Goal: Task Accomplishment & Management: Use online tool/utility

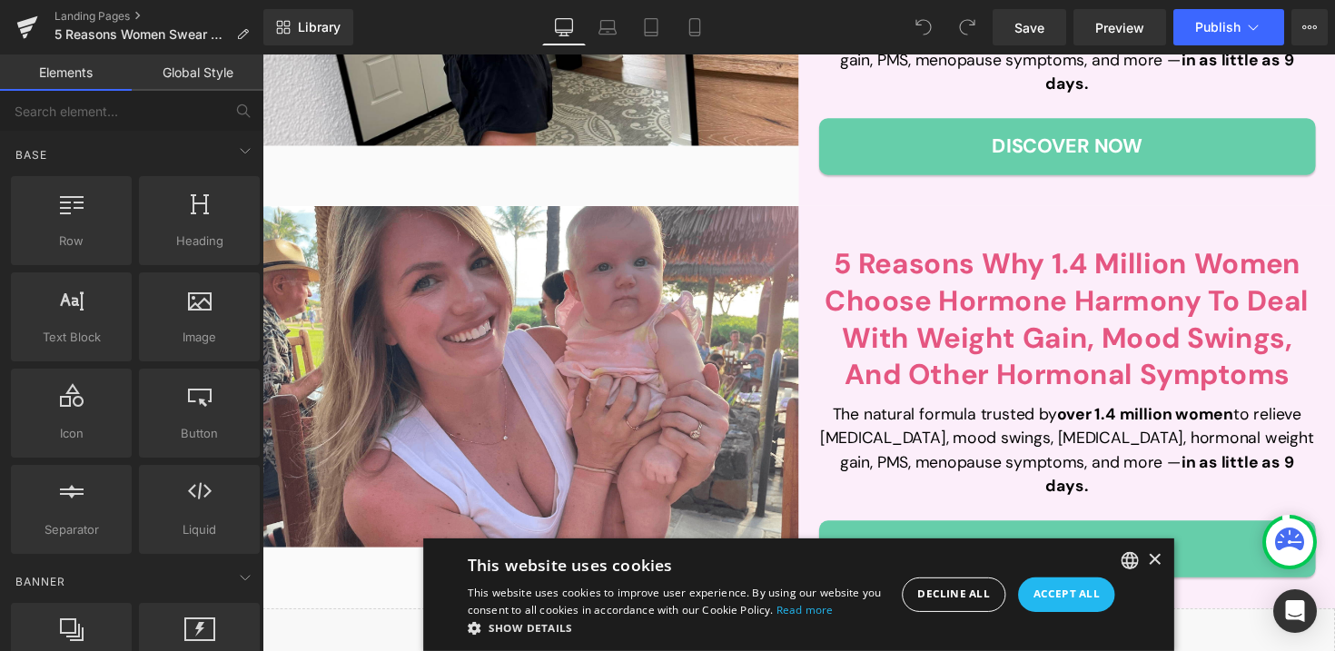
scroll to position [449, 0]
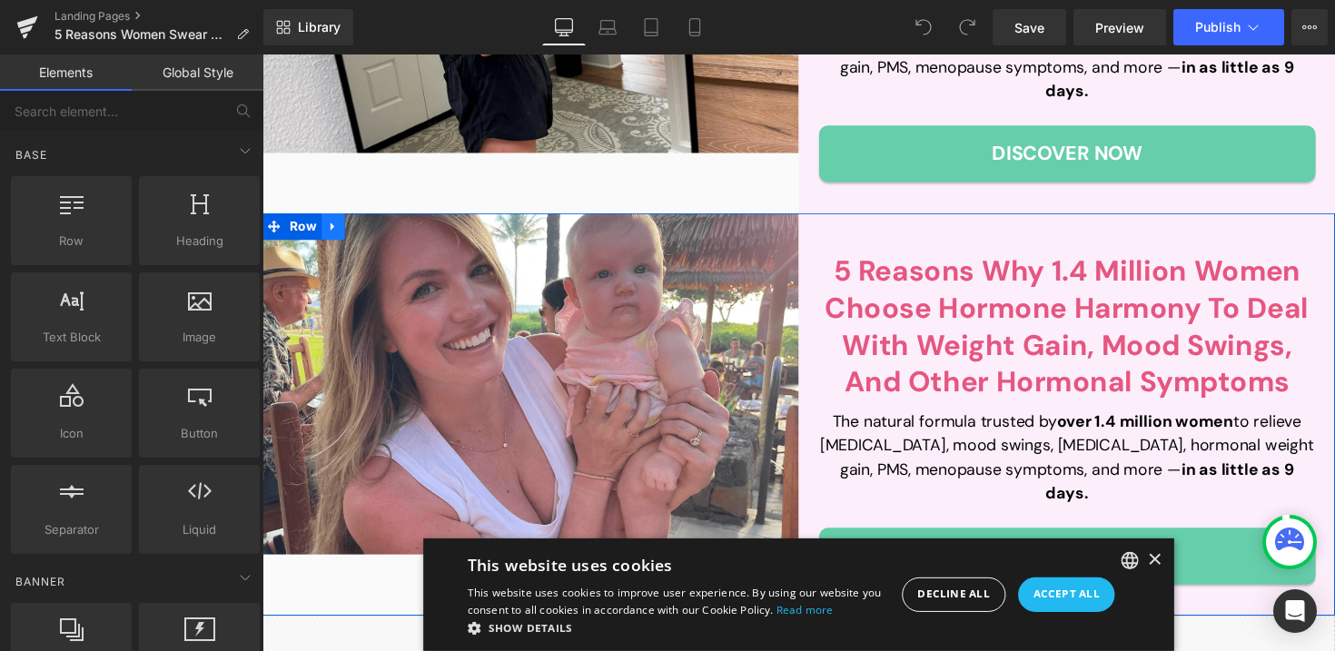
click at [341, 217] on link at bounding box center [335, 230] width 24 height 27
click at [380, 224] on icon at bounding box center [382, 230] width 13 height 13
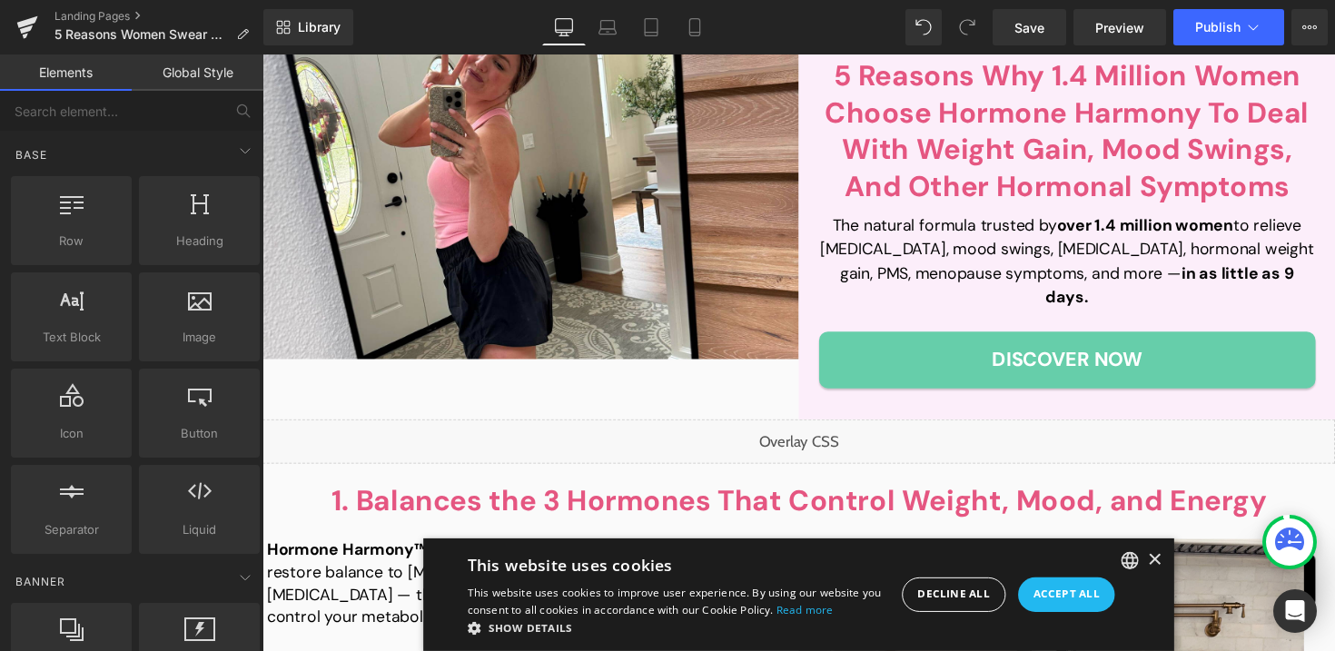
scroll to position [0, 0]
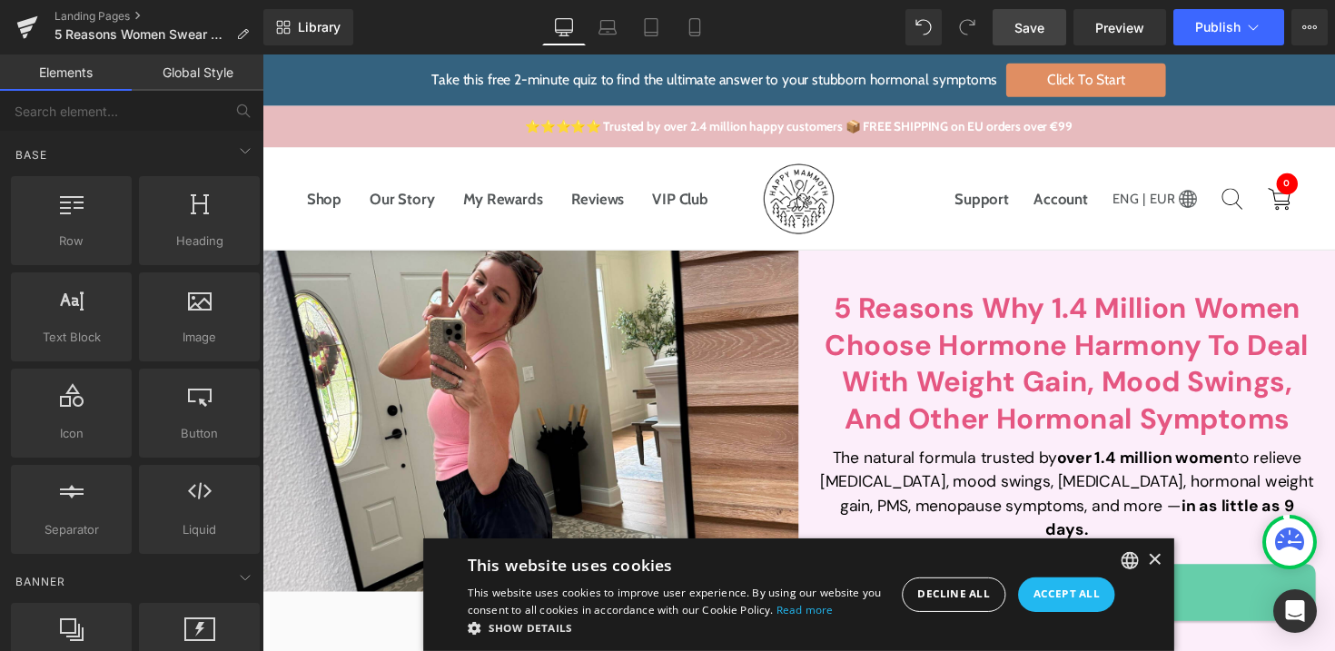
click at [1007, 22] on link "Save" at bounding box center [1029, 27] width 74 height 36
click at [1229, 32] on span "Publish" at bounding box center [1217, 27] width 45 height 15
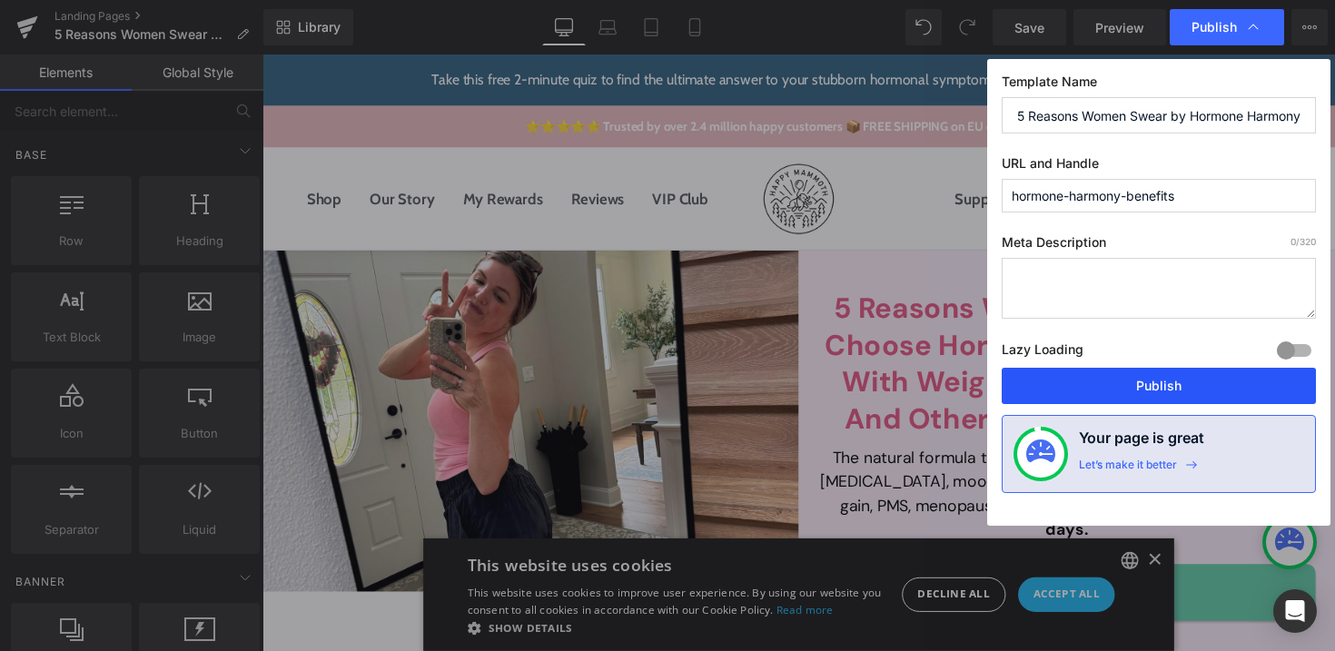
click at [1115, 379] on button "Publish" at bounding box center [1159, 386] width 314 height 36
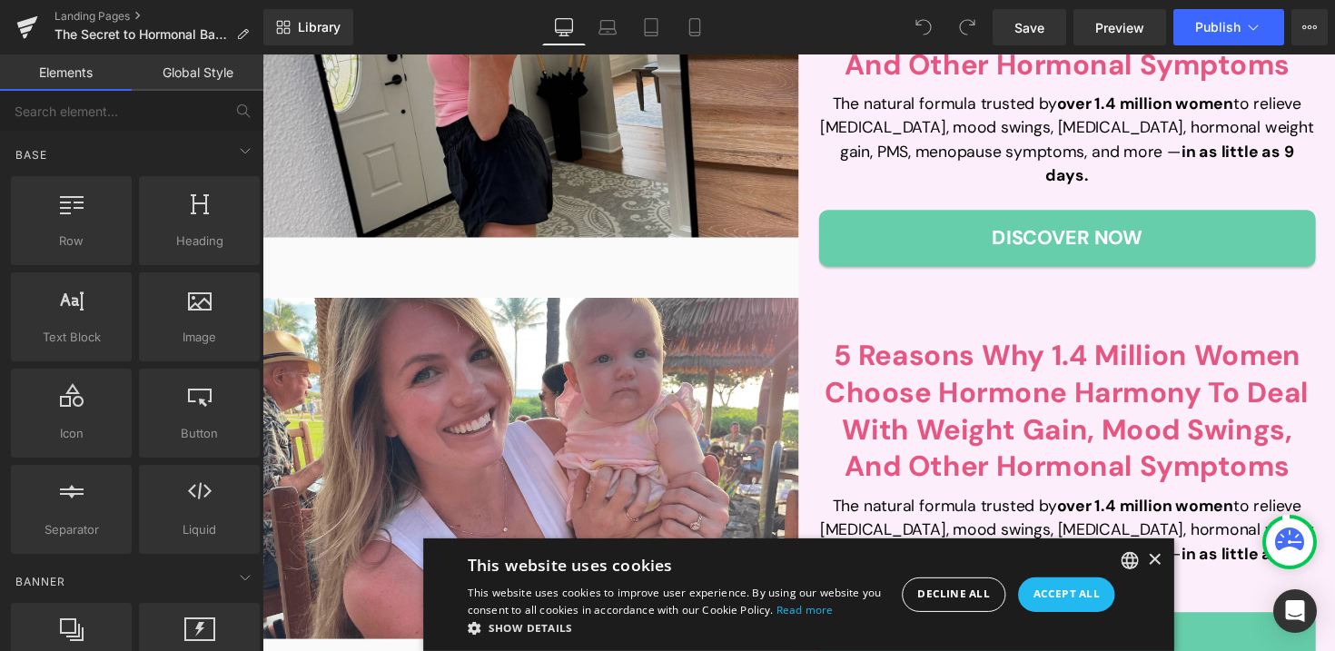
scroll to position [486, 0]
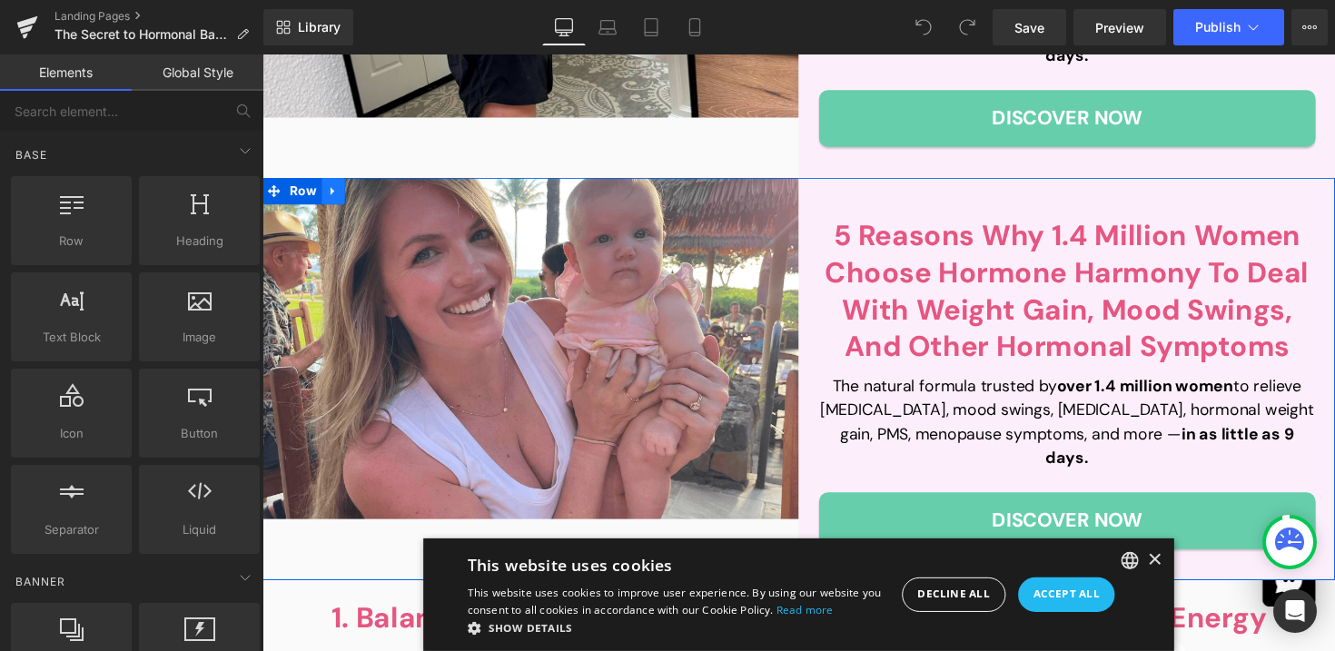
click at [342, 181] on link at bounding box center [335, 194] width 24 height 27
click at [378, 188] on icon at bounding box center [382, 194] width 13 height 13
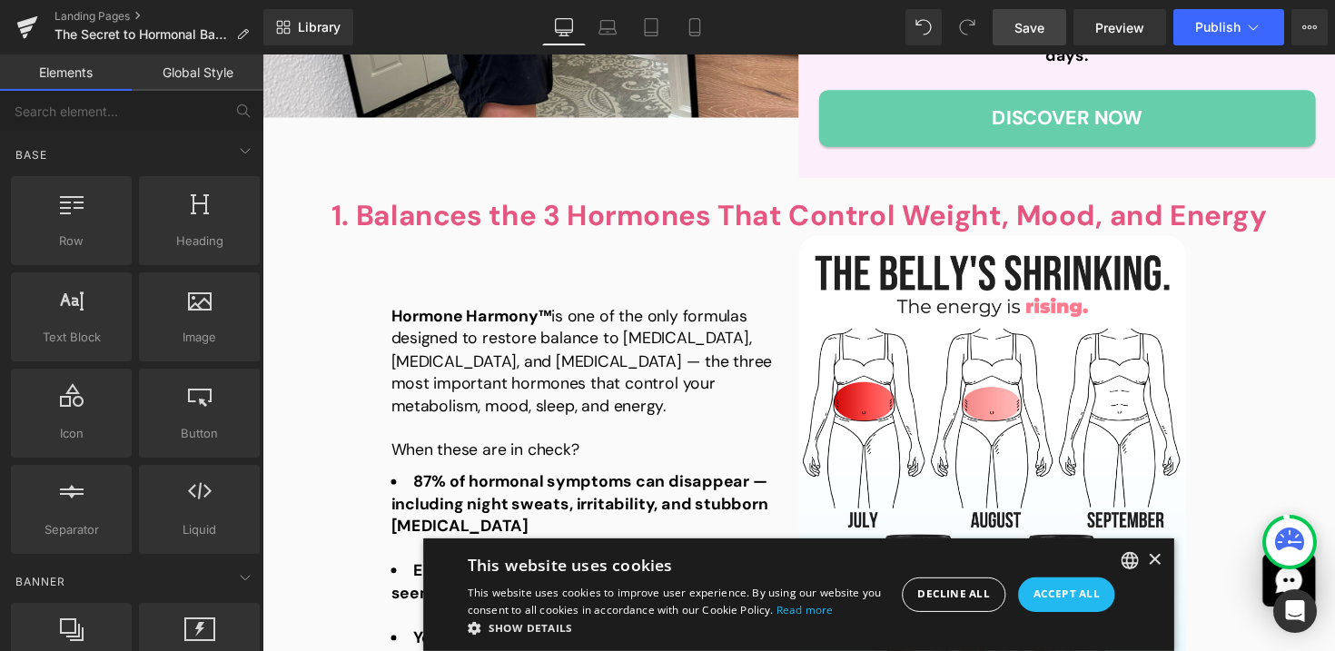
click at [1029, 28] on span "Save" at bounding box center [1029, 27] width 30 height 19
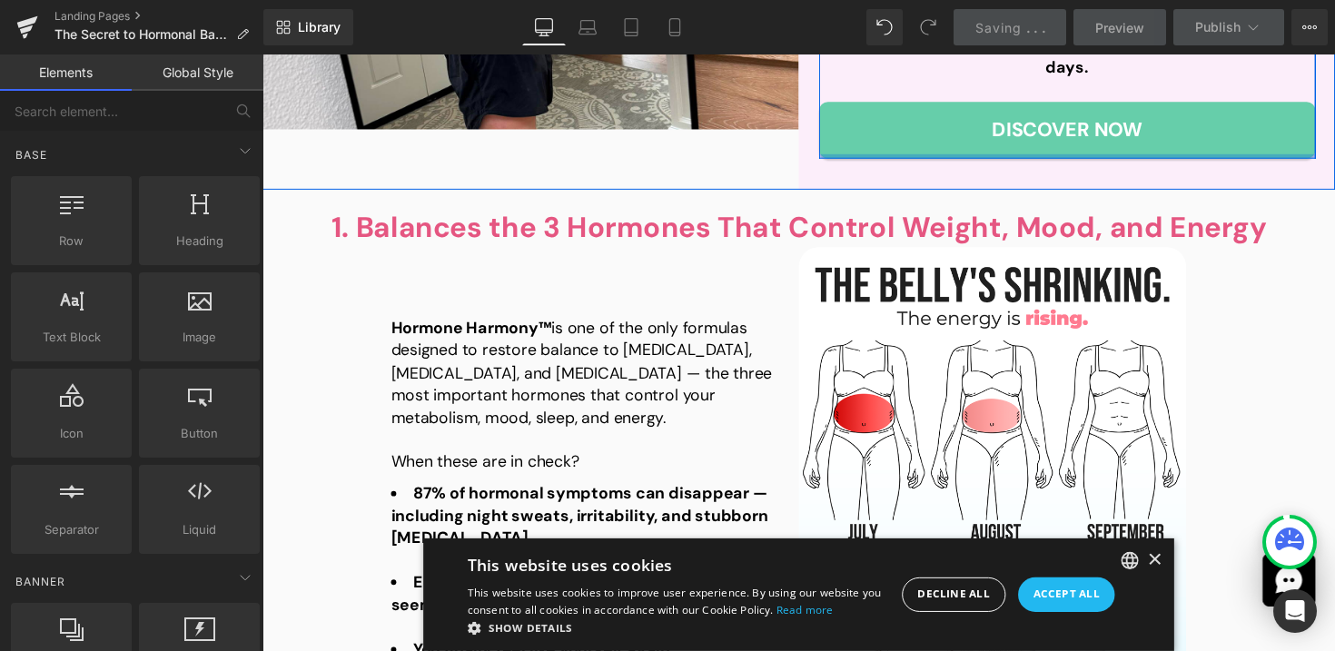
scroll to position [0, 0]
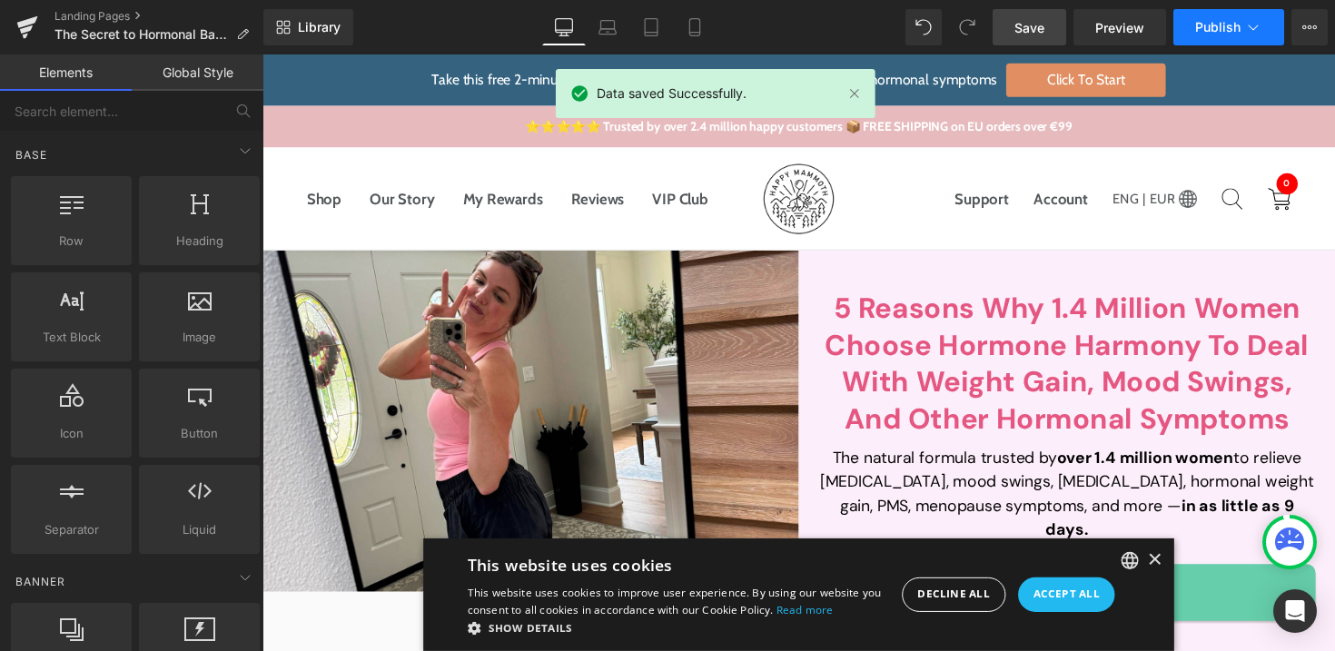
click at [1195, 29] on button "Publish" at bounding box center [1228, 27] width 111 height 36
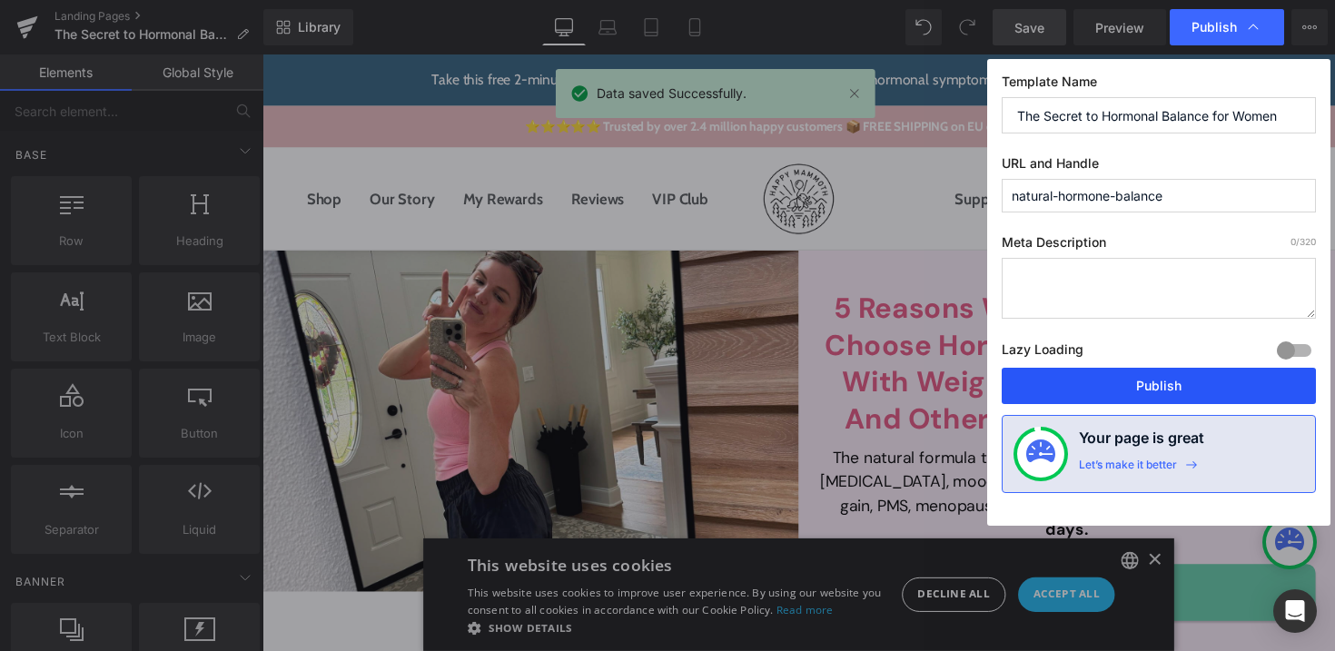
drag, startPoint x: 1120, startPoint y: 376, endPoint x: 649, endPoint y: 47, distance: 574.6
click at [1120, 376] on button "Publish" at bounding box center [1159, 386] width 314 height 36
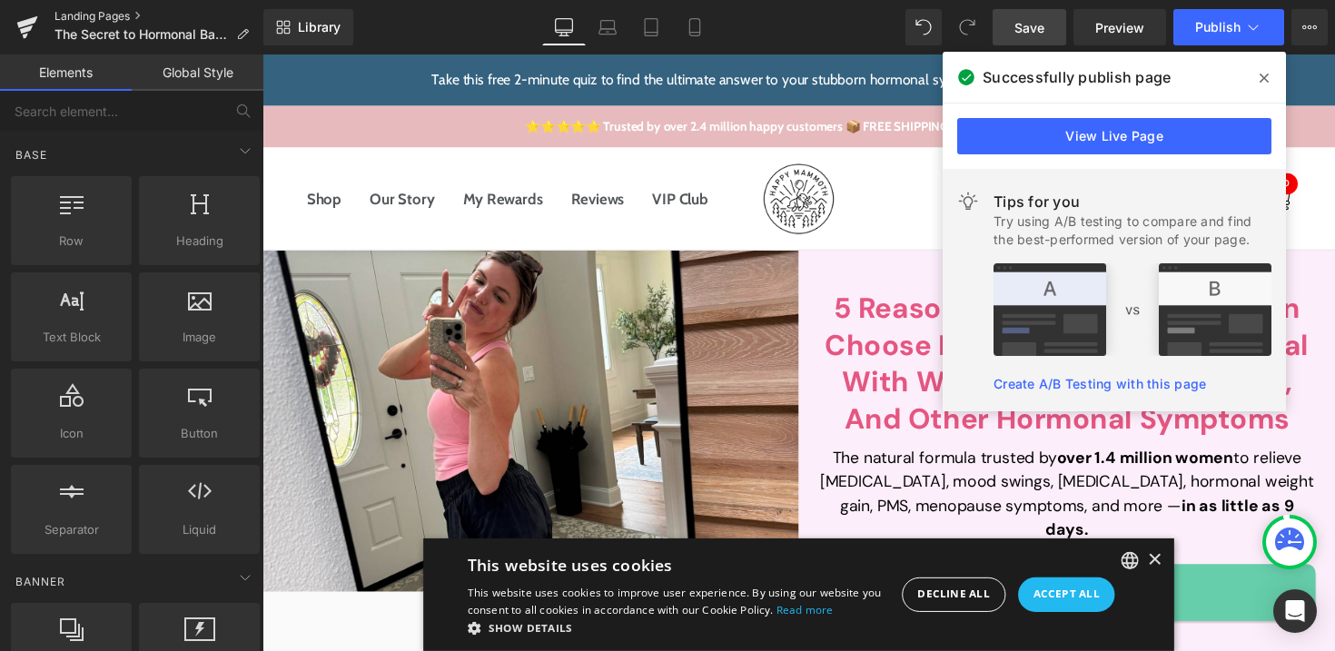
click at [103, 11] on link "Landing Pages" at bounding box center [158, 16] width 209 height 15
